Goal: Find specific page/section

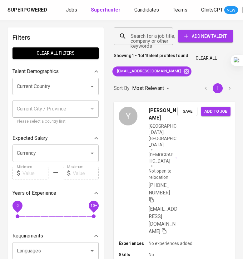
click at [184, 70] on icon at bounding box center [187, 71] width 6 height 6
click at [158, 41] on input "Search for a job title, company or other keywords" at bounding box center [145, 36] width 32 height 12
paste input "[EMAIL_ADDRESS][DOMAIN_NAME]"
type input "[EMAIL_ADDRESS][DOMAIN_NAME]"
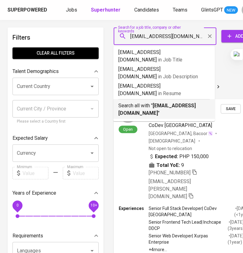
click at [152, 102] on p "Search all with " [EMAIL_ADDRESS][DOMAIN_NAME] "" at bounding box center [164, 109] width 92 height 15
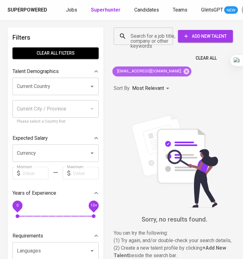
drag, startPoint x: 161, startPoint y: 69, endPoint x: 175, endPoint y: 72, distance: 13.6
click at [184, 69] on icon at bounding box center [187, 71] width 6 height 6
